Goal: Information Seeking & Learning: Learn about a topic

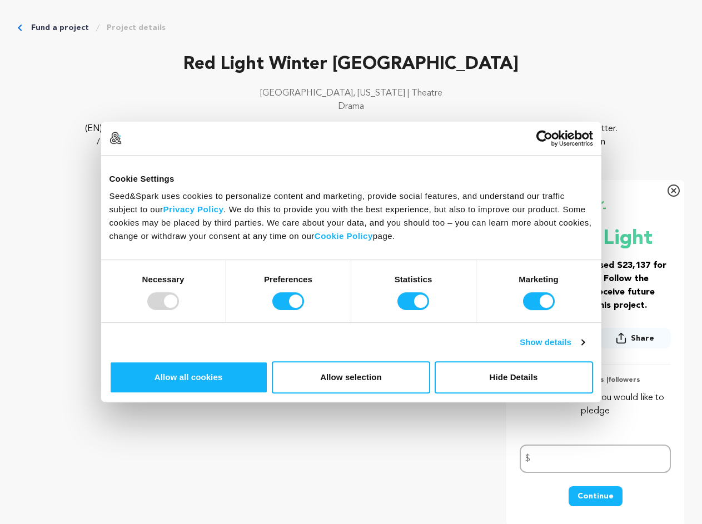
click at [179, 310] on div at bounding box center [163, 301] width 32 height 18
click at [304, 310] on input "Preferences" at bounding box center [288, 301] width 32 height 18
checkbox input "false"
click at [415, 310] on input "Statistics" at bounding box center [413, 301] width 32 height 18
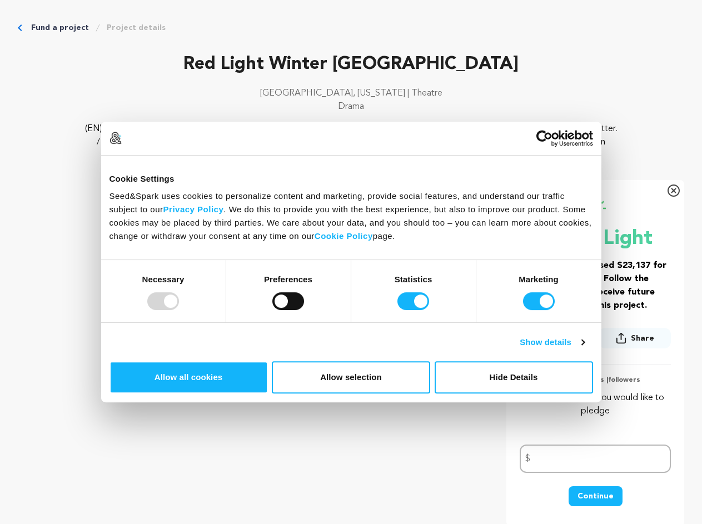
checkbox input "false"
click at [523, 310] on input "Marketing" at bounding box center [539, 301] width 32 height 18
checkbox input "false"
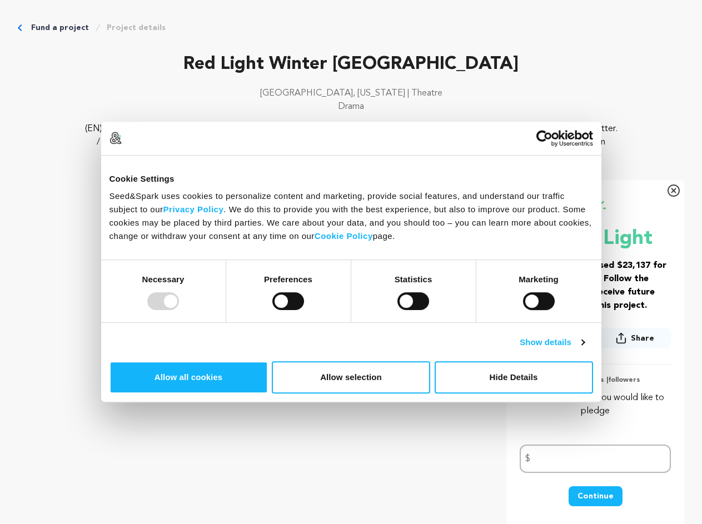
click at [584, 349] on link "Show details" at bounding box center [552, 342] width 64 height 13
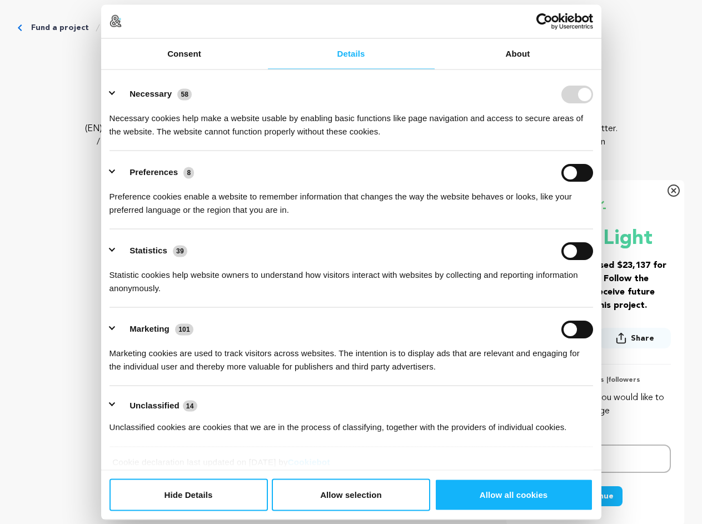
click at [601, 388] on div "Details Necessary 58 Necessary cookies help make a website usable by enabling b…" at bounding box center [351, 269] width 500 height 401
click at [102, 32] on icon "Breadcrumb" at bounding box center [97, 27] width 9 height 9
